Goal: Task Accomplishment & Management: Manage account settings

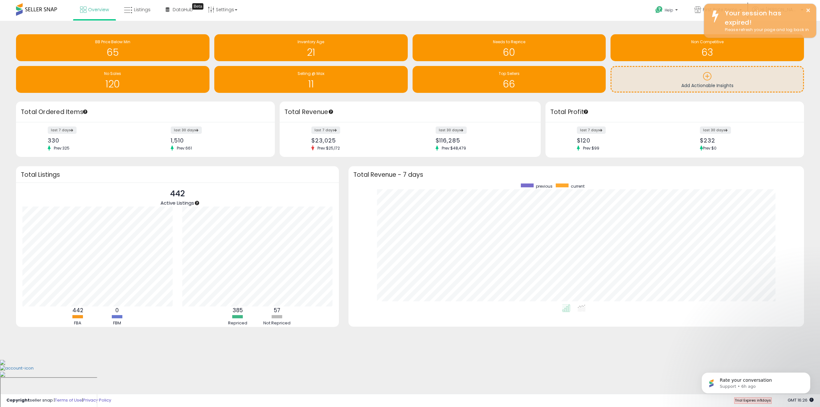
scroll to position [72, 0]
click at [134, 10] on span "Listings" at bounding box center [142, 9] width 17 height 6
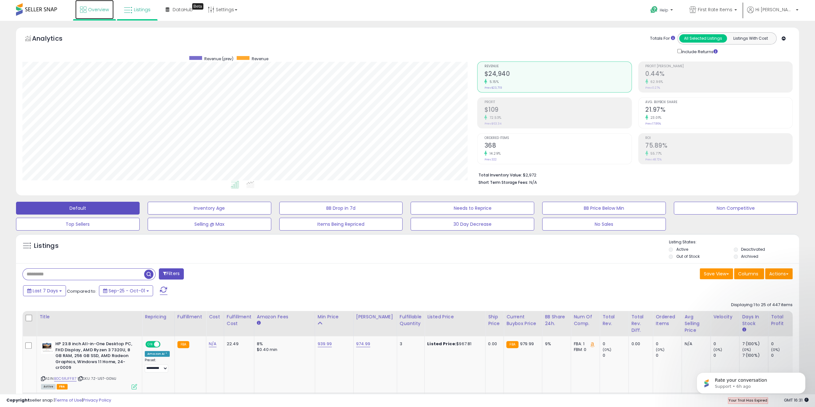
click at [101, 10] on span "Overview" at bounding box center [98, 9] width 21 height 6
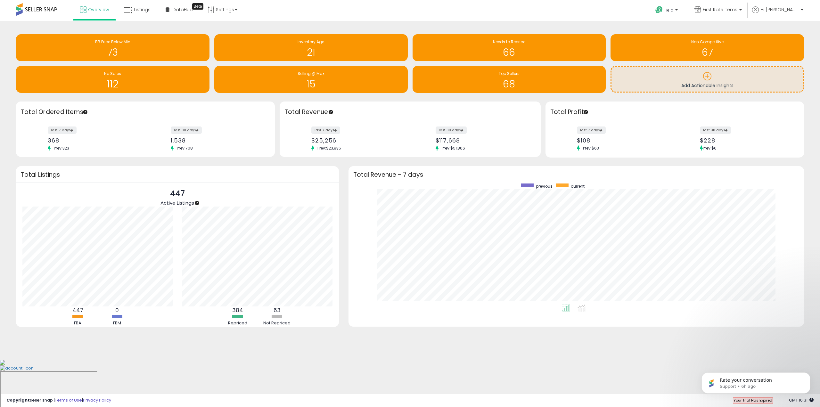
click at [135, 20] on ul "Overview Listings DataHub Beta" at bounding box center [158, 10] width 171 height 20
click at [128, 9] on icon at bounding box center [128, 10] width 8 height 8
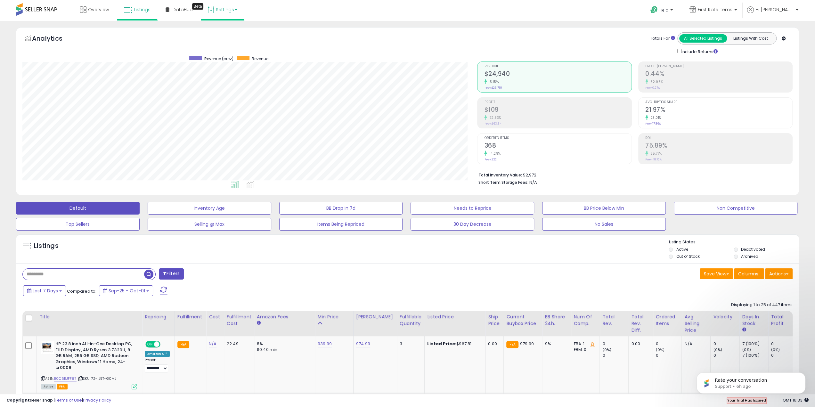
click at [238, 9] on link "Settings" at bounding box center [222, 9] width 39 height 19
click at [219, 33] on link "Store settings" at bounding box center [223, 32] width 29 height 6
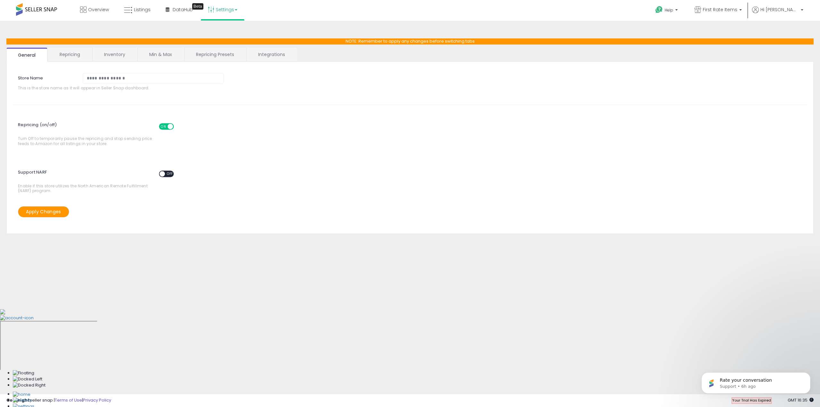
click at [218, 55] on link "Repricing Presets" at bounding box center [214, 54] width 61 height 13
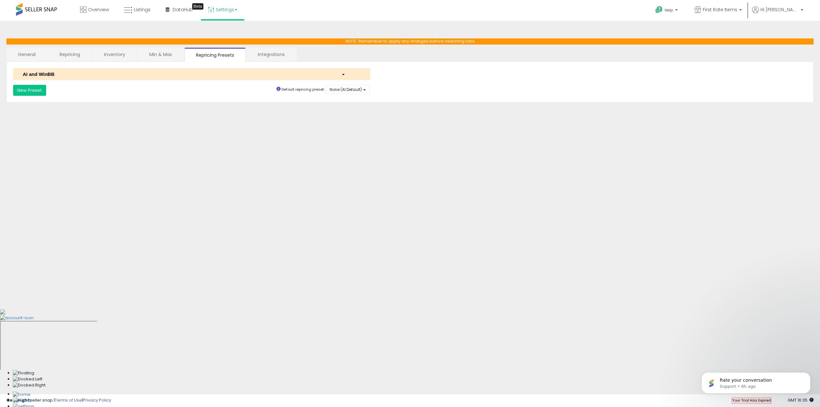
click at [295, 71] on div "AI and WinBB" at bounding box center [177, 74] width 319 height 7
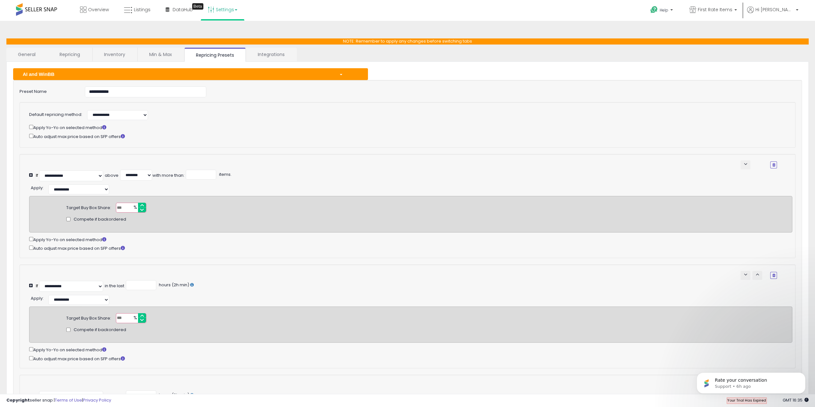
click at [320, 73] on div "AI and WinBB" at bounding box center [176, 74] width 316 height 7
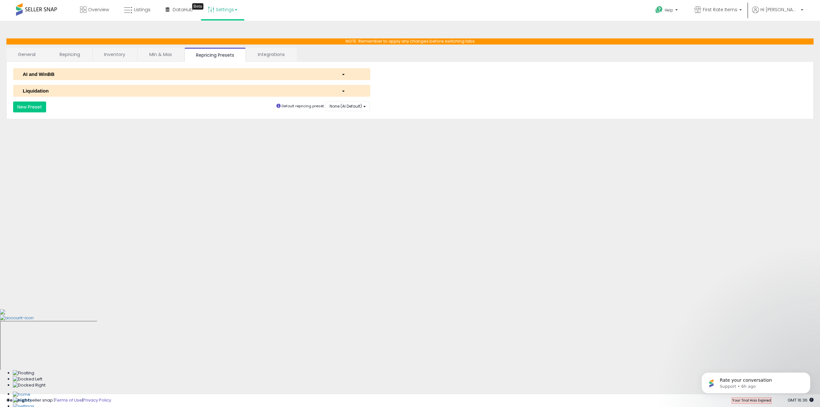
click at [286, 74] on div "AI and WinBB" at bounding box center [177, 74] width 319 height 7
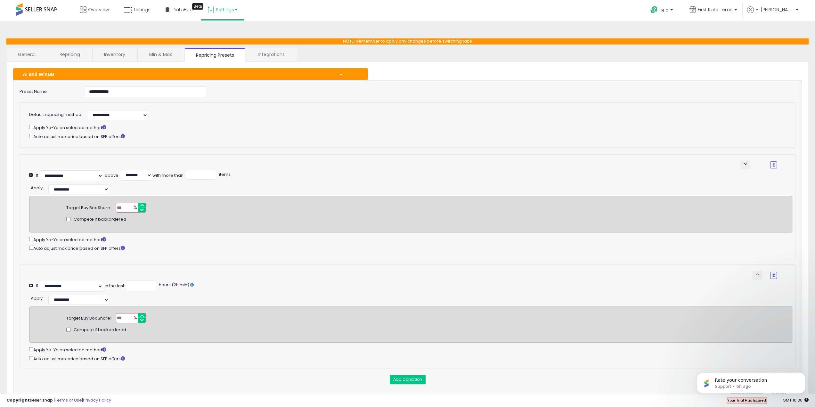
click at [286, 75] on div "AI and WinBB" at bounding box center [176, 74] width 316 height 7
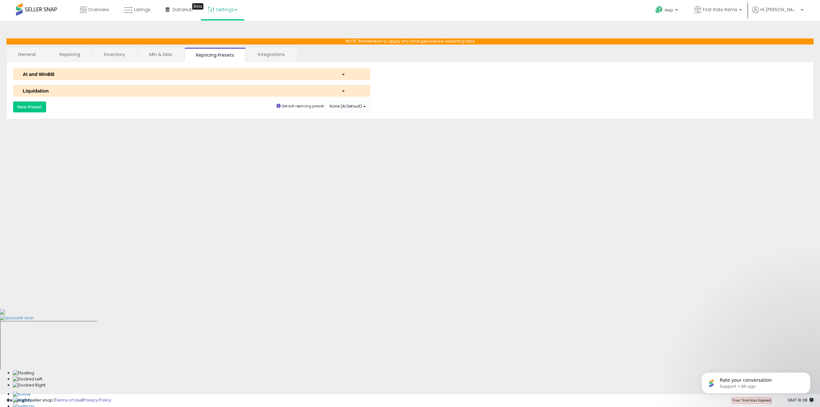
click at [171, 78] on button "AI and WinBB" at bounding box center [191, 74] width 357 height 12
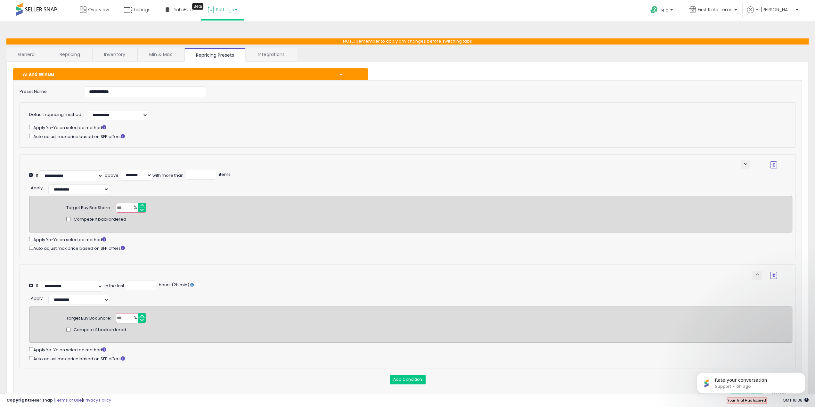
scroll to position [78, 0]
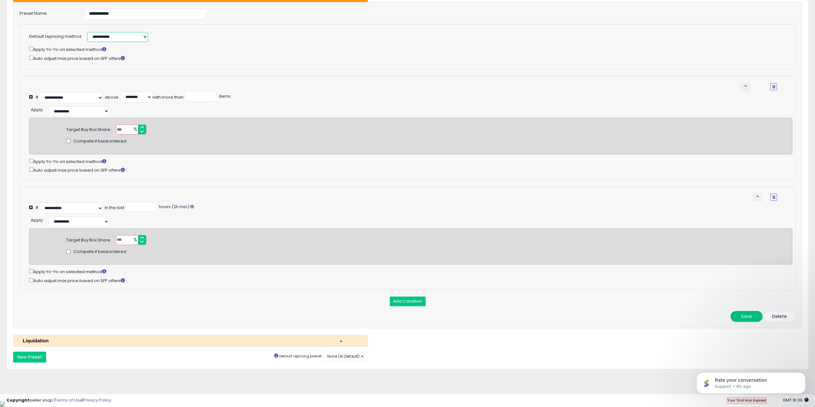
click at [142, 38] on select "**********" at bounding box center [117, 37] width 61 height 10
click at [233, 50] on div "Apply Yo-Yo on selected method" at bounding box center [403, 48] width 748 height 7
